Goal: Task Accomplishment & Management: Complete application form

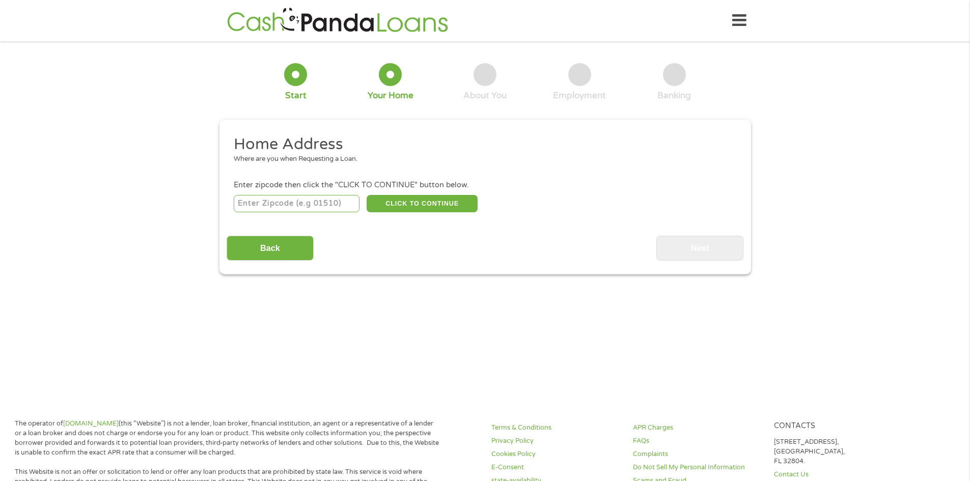
click at [343, 210] on input "number" at bounding box center [297, 203] width 126 height 17
type input "33619"
select select "[US_STATE]"
click at [428, 204] on button "CLICK TO CONTINUE" at bounding box center [422, 203] width 111 height 17
type input "33619"
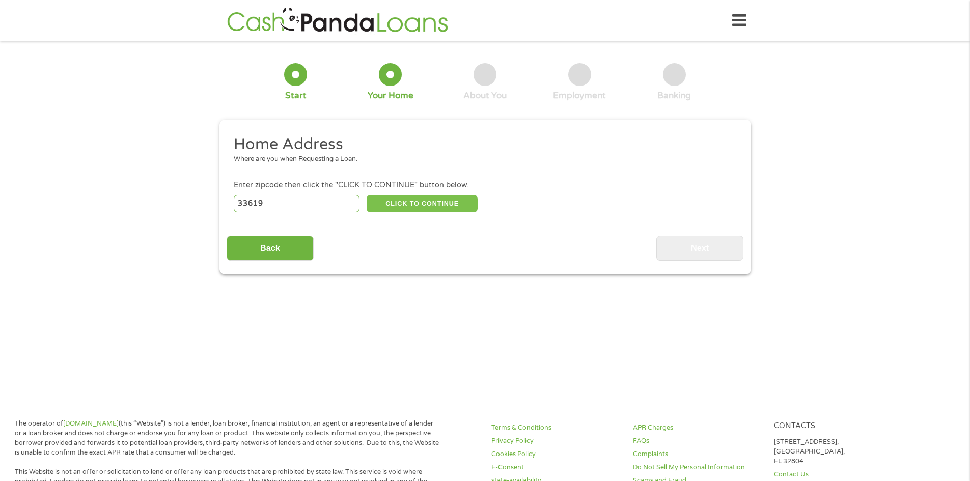
type input "[GEOGRAPHIC_DATA]"
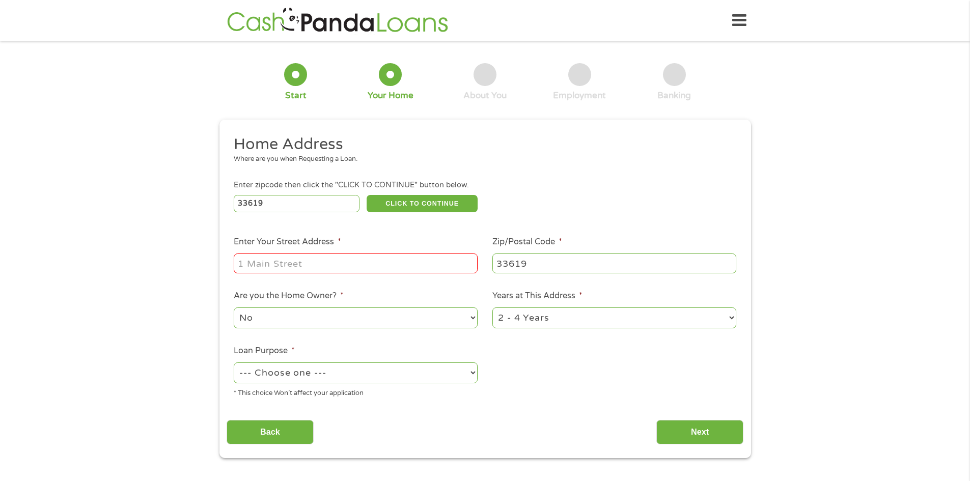
click at [419, 258] on input "Enter Your Street Address *" at bounding box center [356, 263] width 244 height 19
type input "[STREET_ADDRESS]"
drag, startPoint x: 414, startPoint y: 259, endPoint x: 424, endPoint y: 267, distance: 12.3
click at [422, 266] on input "[STREET_ADDRESS]" at bounding box center [356, 263] width 244 height 19
click at [438, 265] on input "[STREET_ADDRESS]" at bounding box center [356, 263] width 244 height 19
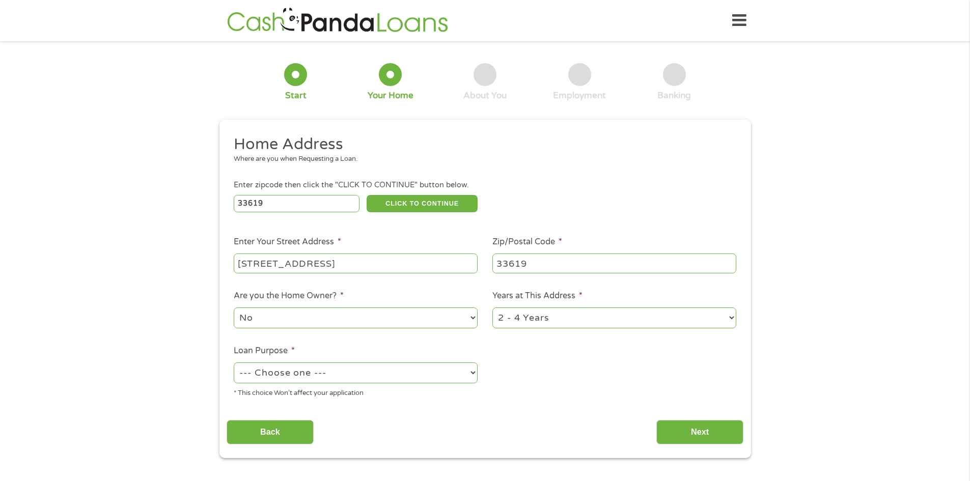
click at [431, 313] on select "No Yes" at bounding box center [356, 318] width 244 height 21
click at [234, 308] on select "No Yes" at bounding box center [356, 318] width 244 height 21
click at [366, 365] on select "--- Choose one --- Pay Bills Debt Consolidation Home Improvement Major Purchase…" at bounding box center [356, 373] width 244 height 21
select select "paybills"
click at [234, 363] on select "--- Choose one --- Pay Bills Debt Consolidation Home Improvement Major Purchase…" at bounding box center [356, 373] width 244 height 21
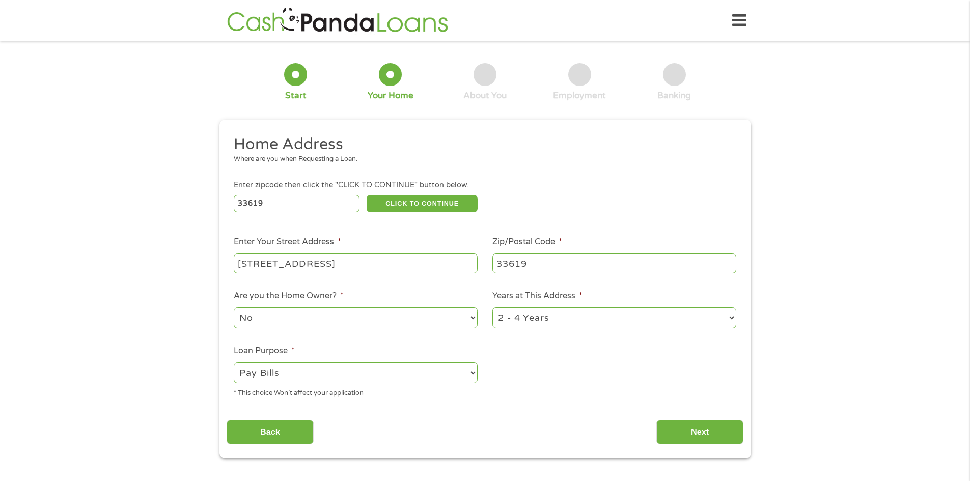
click at [546, 317] on select "1 Year or less 1 - 2 Years 2 - 4 Years Over 4 Years" at bounding box center [614, 318] width 244 height 21
click at [492, 308] on select "1 Year or less 1 - 2 Years 2 - 4 Years Over 4 Years" at bounding box center [614, 318] width 244 height 21
click at [545, 319] on select "1 Year or less 1 - 2 Years 2 - 4 Years Over 4 Years" at bounding box center [614, 318] width 244 height 21
select select "24months"
click at [492, 308] on select "1 Year or less 1 - 2 Years 2 - 4 Years Over 4 Years" at bounding box center [614, 318] width 244 height 21
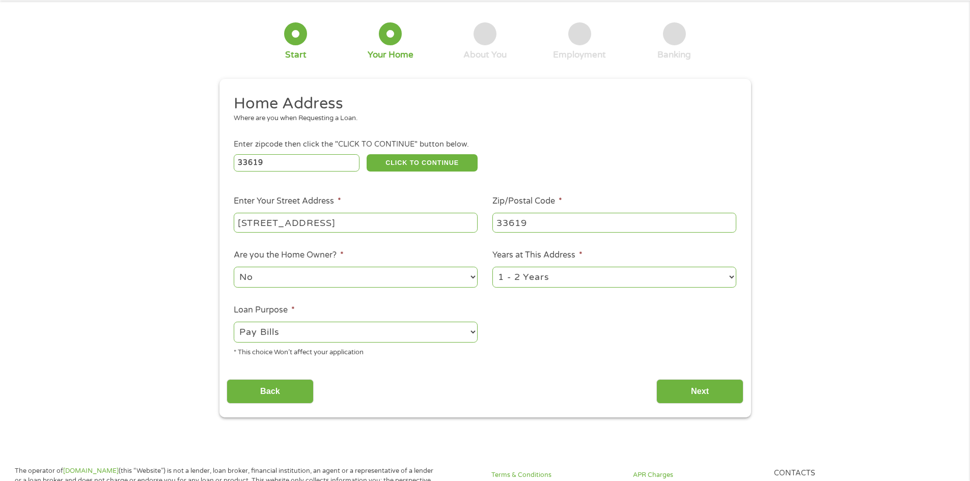
scroll to position [153, 0]
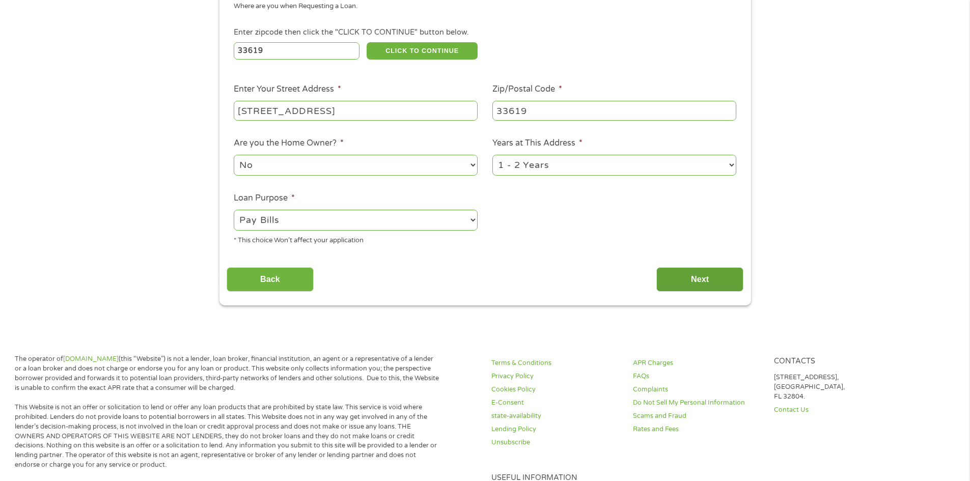
click at [695, 274] on input "Next" at bounding box center [699, 279] width 87 height 25
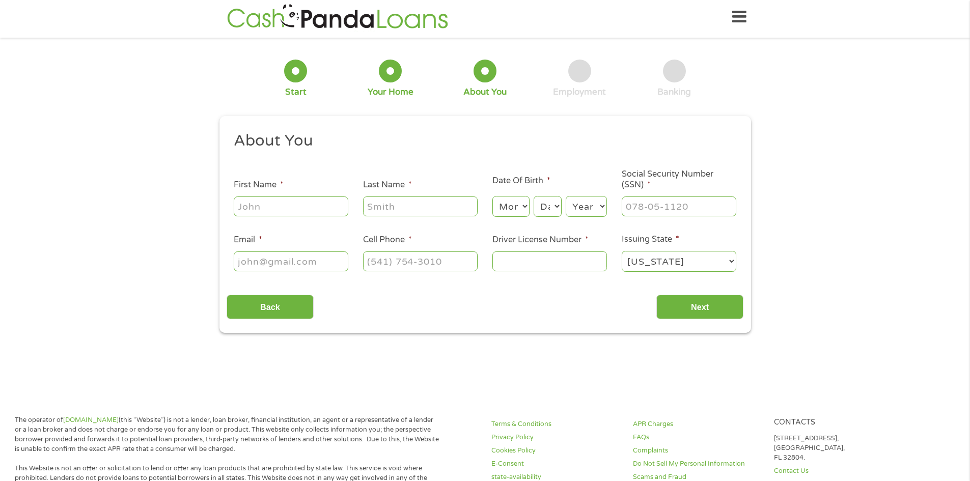
scroll to position [1, 0]
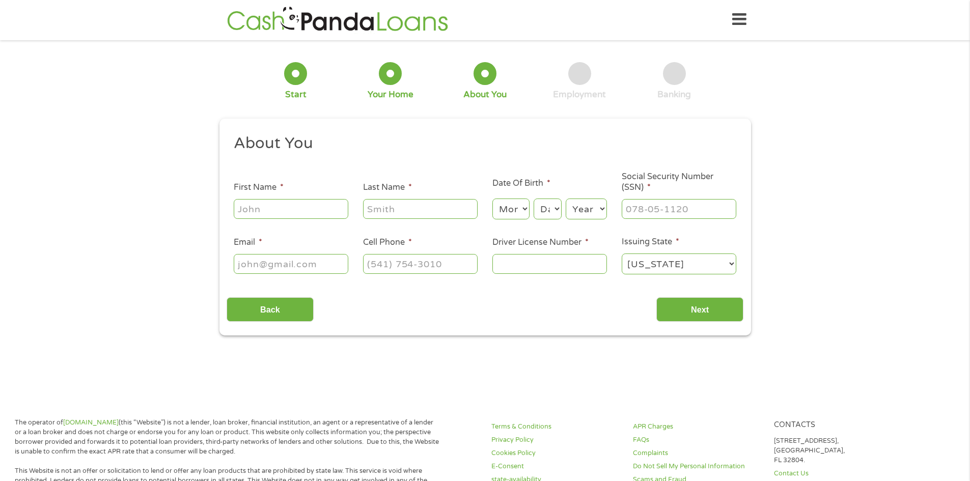
click at [298, 218] on input "First Name *" at bounding box center [291, 208] width 115 height 19
type input "[PERSON_NAME]"
type input "[EMAIL_ADDRESS][DOMAIN_NAME]"
type input "[PHONE_NUMBER]"
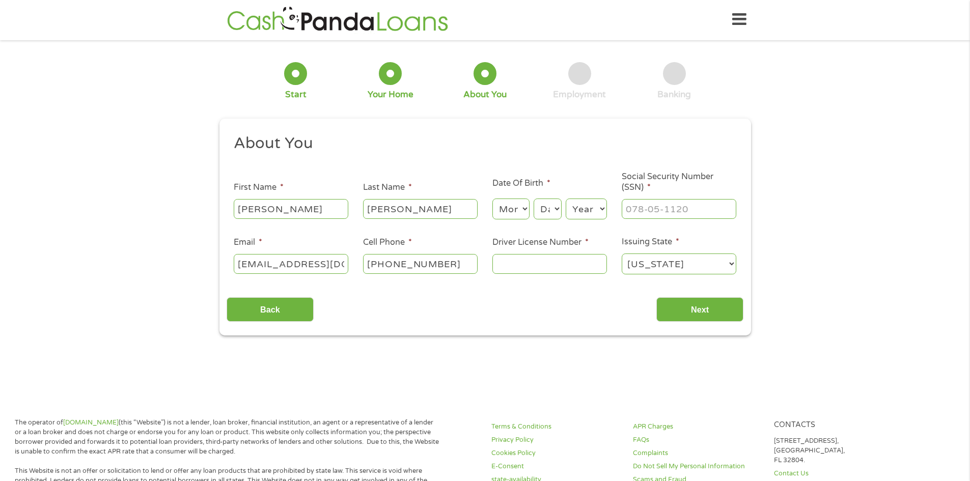
click at [519, 209] on select "Month 1 2 3 4 5 6 7 8 9 10 11 12" at bounding box center [510, 209] width 37 height 21
select select "10"
click at [492, 199] on select "Month 1 2 3 4 5 6 7 8 9 10 11 12" at bounding box center [510, 209] width 37 height 21
click at [551, 206] on select "Day 1 2 3 4 5 6 7 8 9 10 11 12 13 14 15 16 17 18 19 20 21 22 23 24 25 26 27 28 …" at bounding box center [547, 209] width 27 height 21
select select "26"
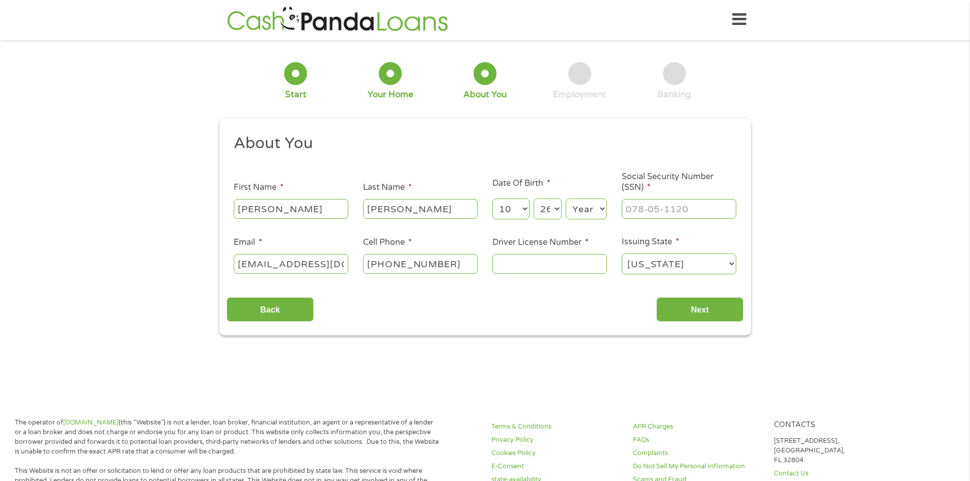
click at [534, 199] on select "Day 1 2 3 4 5 6 7 8 9 10 11 12 13 14 15 16 17 18 19 20 21 22 23 24 25 26 27 28 …" at bounding box center [547, 209] width 27 height 21
click at [587, 209] on select "Year [DATE] 2006 2005 2004 2003 2002 2001 2000 1999 1998 1997 1996 1995 1994 19…" at bounding box center [586, 209] width 41 height 21
select select "1990"
click at [566, 199] on select "Year [DATE] 2006 2005 2004 2003 2002 2001 2000 1999 1998 1997 1996 1995 1994 19…" at bounding box center [586, 209] width 41 height 21
click at [647, 208] on input "___-__-____" at bounding box center [679, 208] width 115 height 19
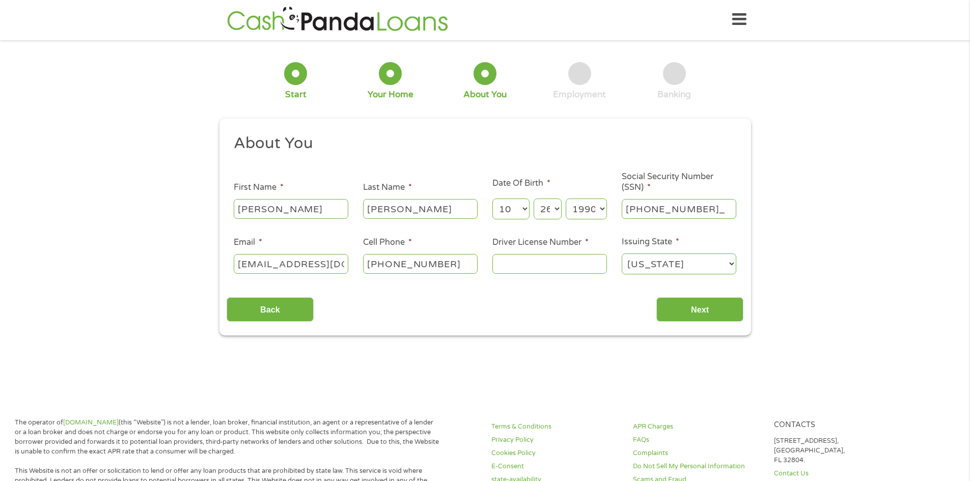
type input "593-04-9952"
click at [549, 270] on input "Driver License Number *" at bounding box center [549, 263] width 115 height 19
click at [549, 270] on input "p" at bounding box center [549, 263] width 115 height 19
type input "p650176903860"
click at [691, 314] on input "Next" at bounding box center [699, 309] width 87 height 25
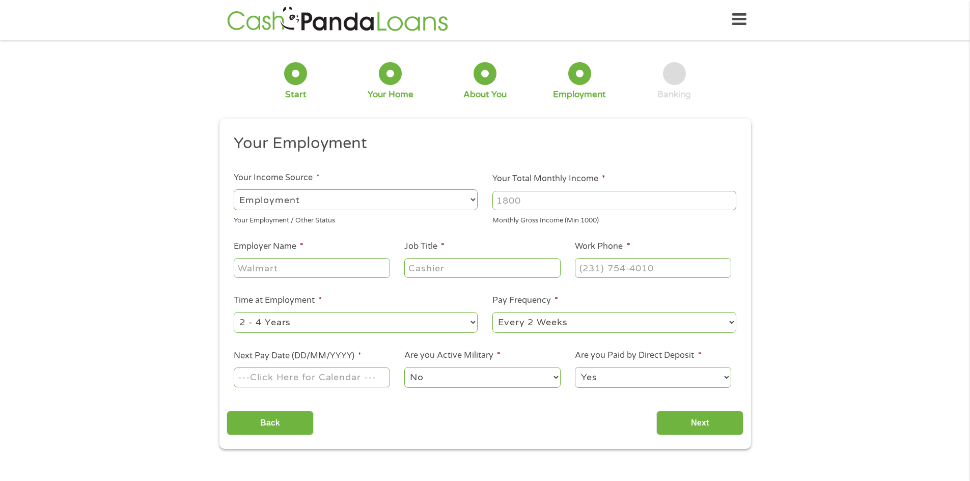
scroll to position [0, 0]
click at [544, 209] on input "Your Total Monthly Income *" at bounding box center [614, 201] width 244 height 19
click at [548, 202] on input "Your Total Monthly Income *" at bounding box center [614, 201] width 244 height 19
click at [504, 198] on input "3899" at bounding box center [614, 201] width 244 height 19
click at [655, 204] on input "3899" at bounding box center [614, 201] width 244 height 19
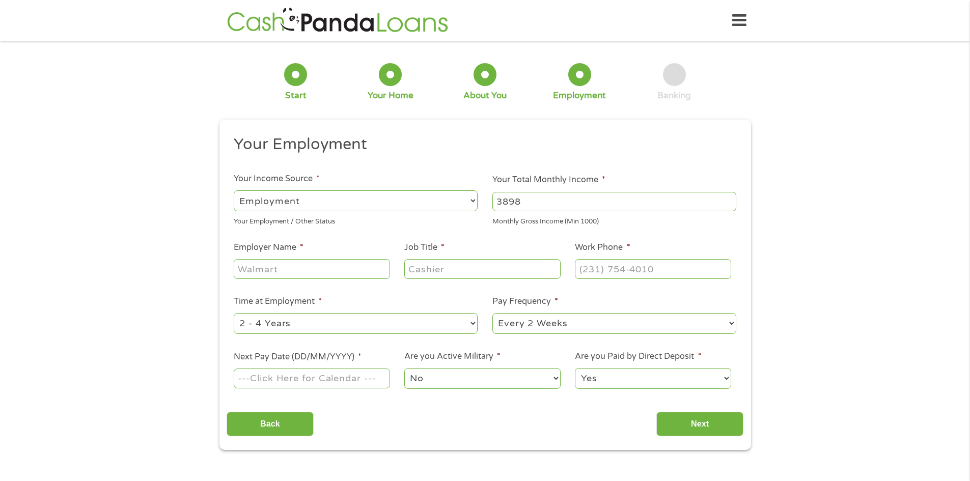
click at [727, 206] on input "3898" at bounding box center [614, 201] width 244 height 19
type input "3899"
click at [729, 198] on input "3899" at bounding box center [614, 201] width 244 height 19
click at [293, 272] on input "Employer Name *" at bounding box center [312, 268] width 156 height 19
type input "gopher resource"
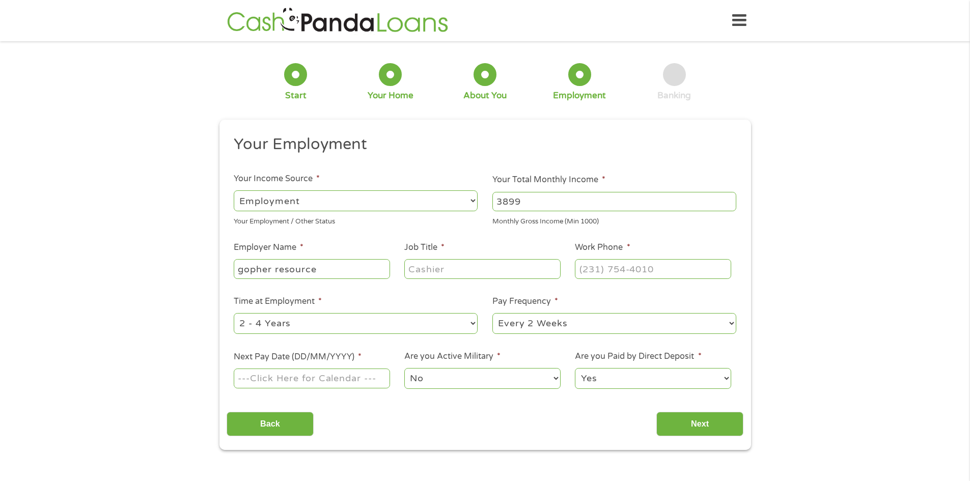
click at [420, 268] on input "Job Title *" at bounding box center [482, 268] width 156 height 19
type input "plant operator"
type input "(___) ___-____"
click at [596, 270] on input "(___) ___-____" at bounding box center [653, 268] width 156 height 19
type input "(813) ___-____"
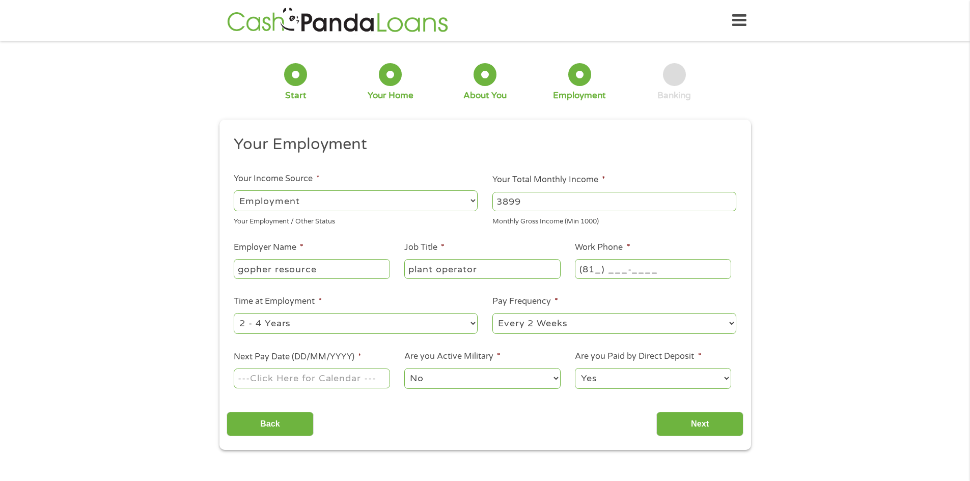
type input "(813) ___-____"
type input "[PHONE_NUMBER]"
click at [339, 317] on select "--- Choose one --- 1 Year or less 1 - 2 Years 2 - 4 Years Over 4 Years" at bounding box center [356, 323] width 244 height 21
select select "24months"
click at [234, 313] on select "--- Choose one --- 1 Year or less 1 - 2 Years 2 - 4 Years Over 4 Years" at bounding box center [356, 323] width 244 height 21
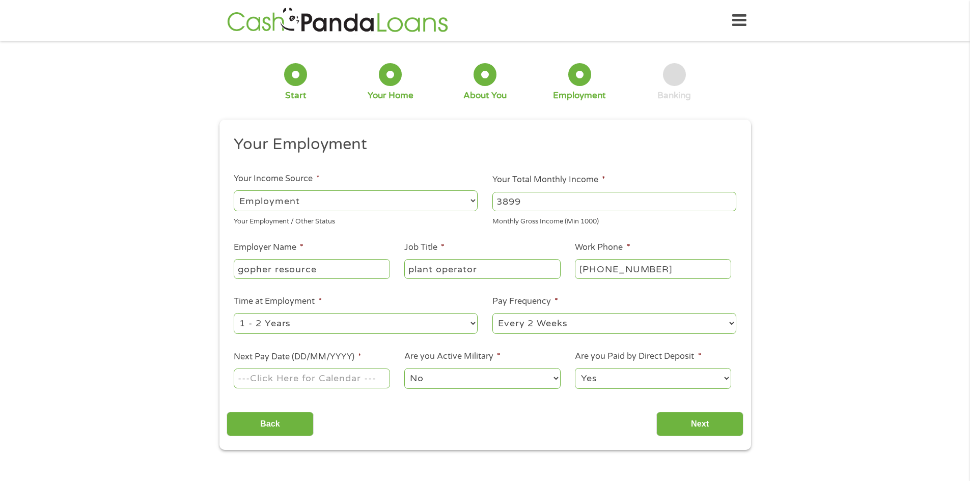
click at [595, 316] on select "--- Choose one --- Every 2 Weeks Every Week Monthly Semi-Monthly" at bounding box center [614, 323] width 244 height 21
select select "weekly"
click at [492, 313] on select "--- Choose one --- Every 2 Weeks Every Week Monthly Semi-Monthly" at bounding box center [614, 323] width 244 height 21
click at [351, 380] on input "Next Pay Date (DD/MM/YYYY) *" at bounding box center [312, 378] width 156 height 19
click at [279, 375] on input "Next Pay Date (DD/MM/YYYY) *" at bounding box center [312, 378] width 156 height 19
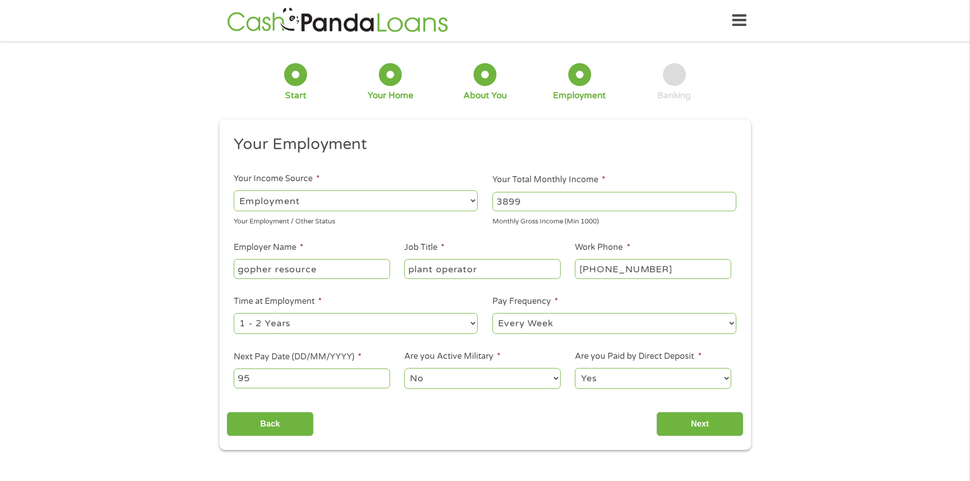
type input "9"
type input "0"
type input "[DATE]"
click at [633, 378] on select "Yes No" at bounding box center [653, 378] width 156 height 21
click at [575, 368] on select "Yes No" at bounding box center [653, 378] width 156 height 21
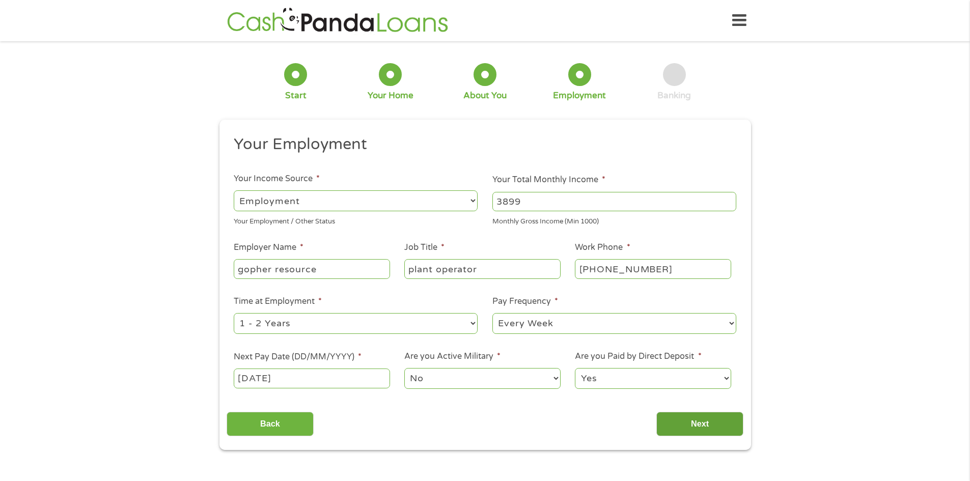
click at [706, 421] on input "Next" at bounding box center [699, 424] width 87 height 25
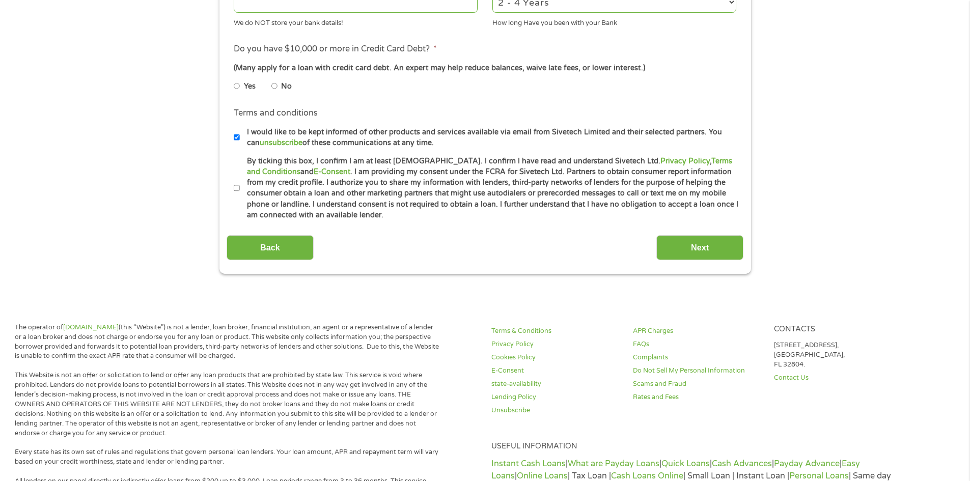
scroll to position [407, 0]
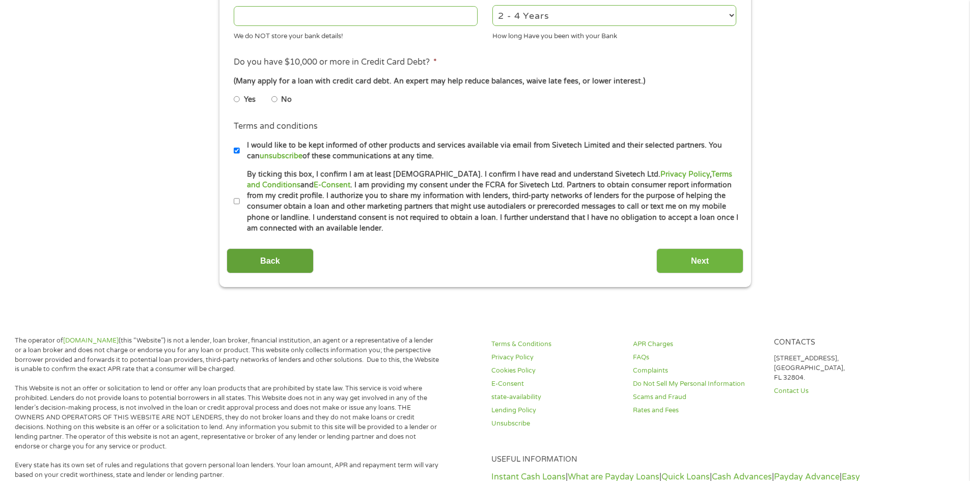
click at [306, 260] on input "Back" at bounding box center [270, 260] width 87 height 25
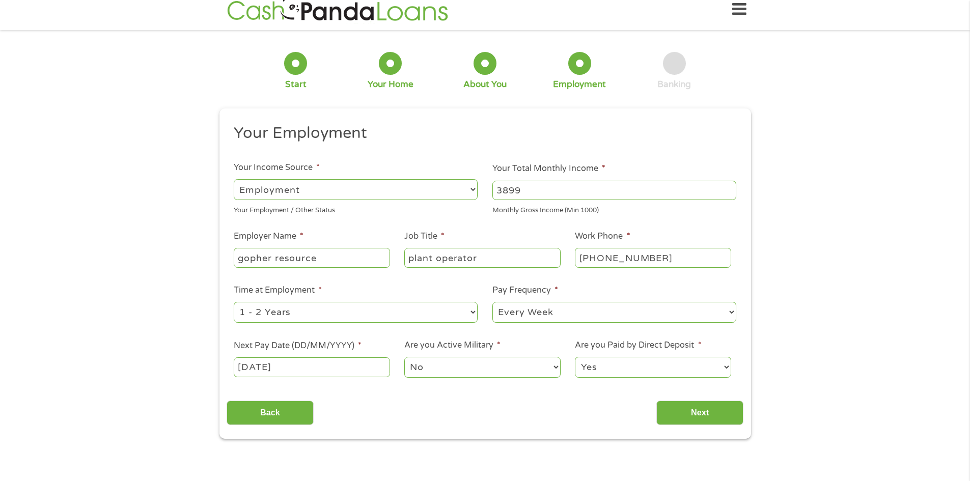
scroll to position [0, 0]
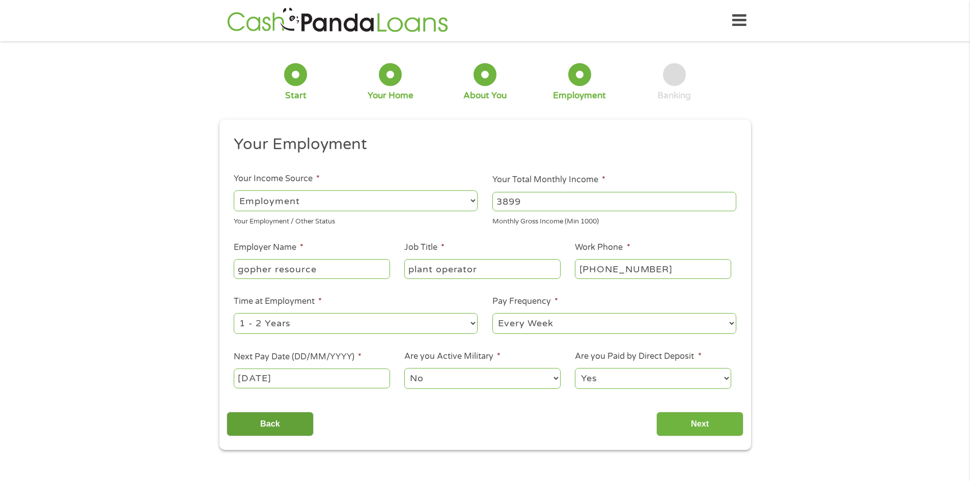
click at [293, 412] on input "Back" at bounding box center [270, 424] width 87 height 25
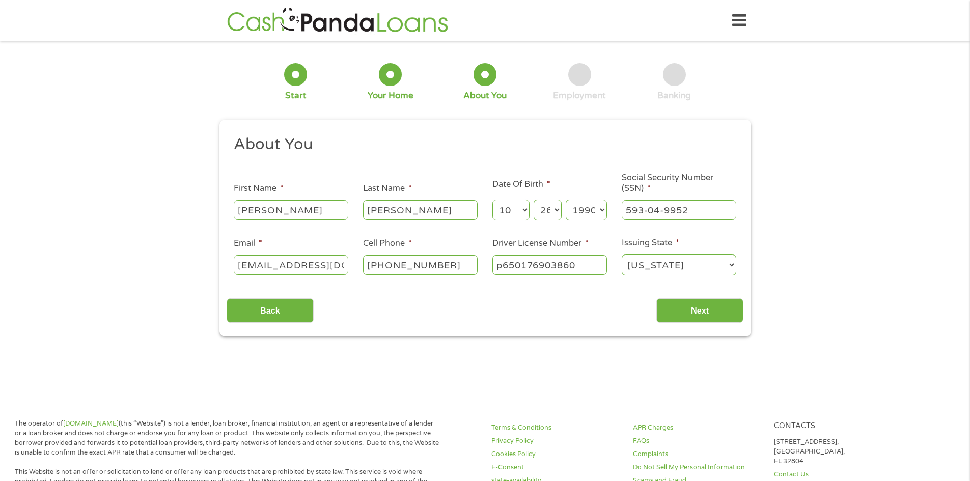
click at [298, 424] on p "The operator of [DOMAIN_NAME] (this “Website”) is not a lender, loan broker, fi…" at bounding box center [227, 438] width 425 height 39
click at [274, 315] on input "Back" at bounding box center [270, 310] width 87 height 25
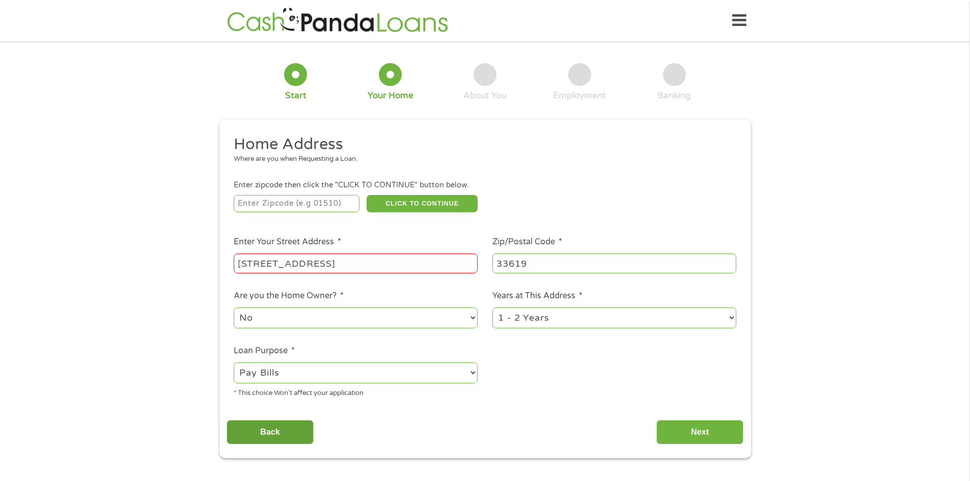
click at [282, 431] on input "Back" at bounding box center [270, 432] width 87 height 25
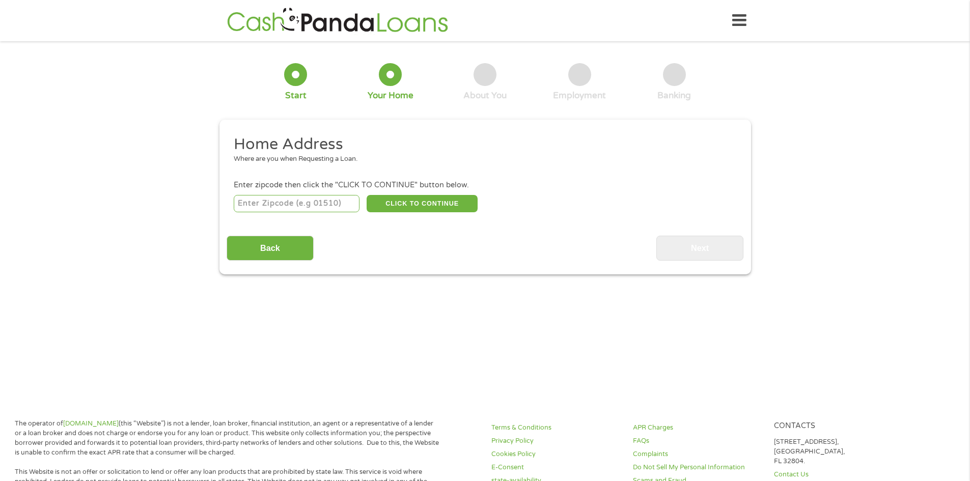
click at [261, 264] on div "This field is hidden when viewing the form gclid This field is hidden when view…" at bounding box center [485, 197] width 532 height 155
click at [268, 251] on input "Back" at bounding box center [270, 248] width 87 height 25
